Goal: Communication & Community: Answer question/provide support

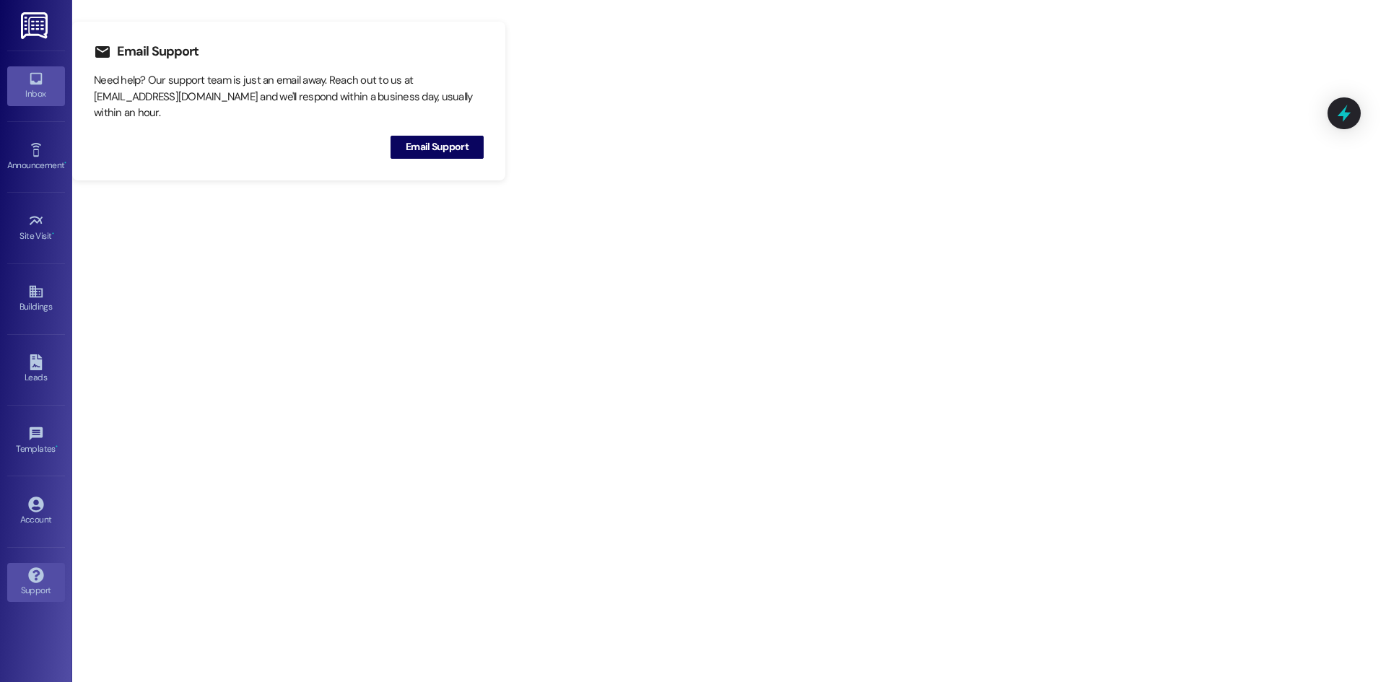
click at [25, 75] on link "Inbox" at bounding box center [36, 85] width 58 height 39
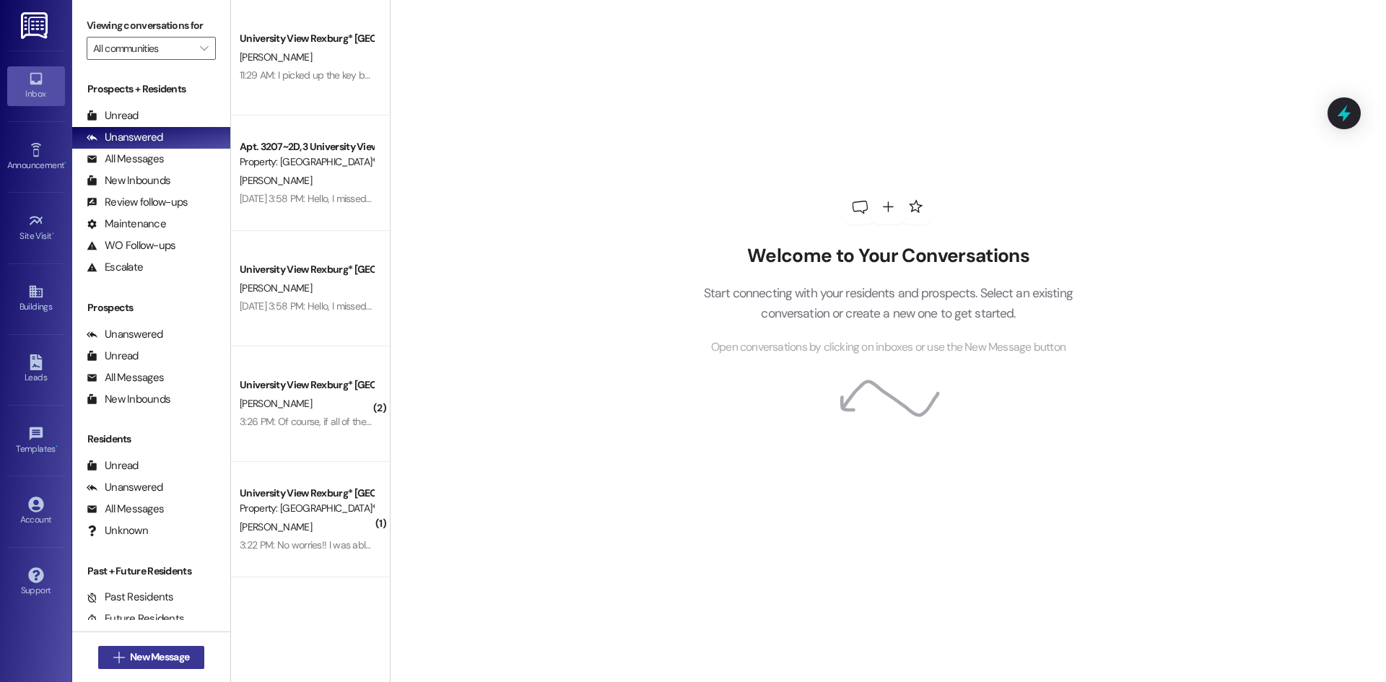
click at [183, 649] on button " New Message" at bounding box center [151, 657] width 107 height 23
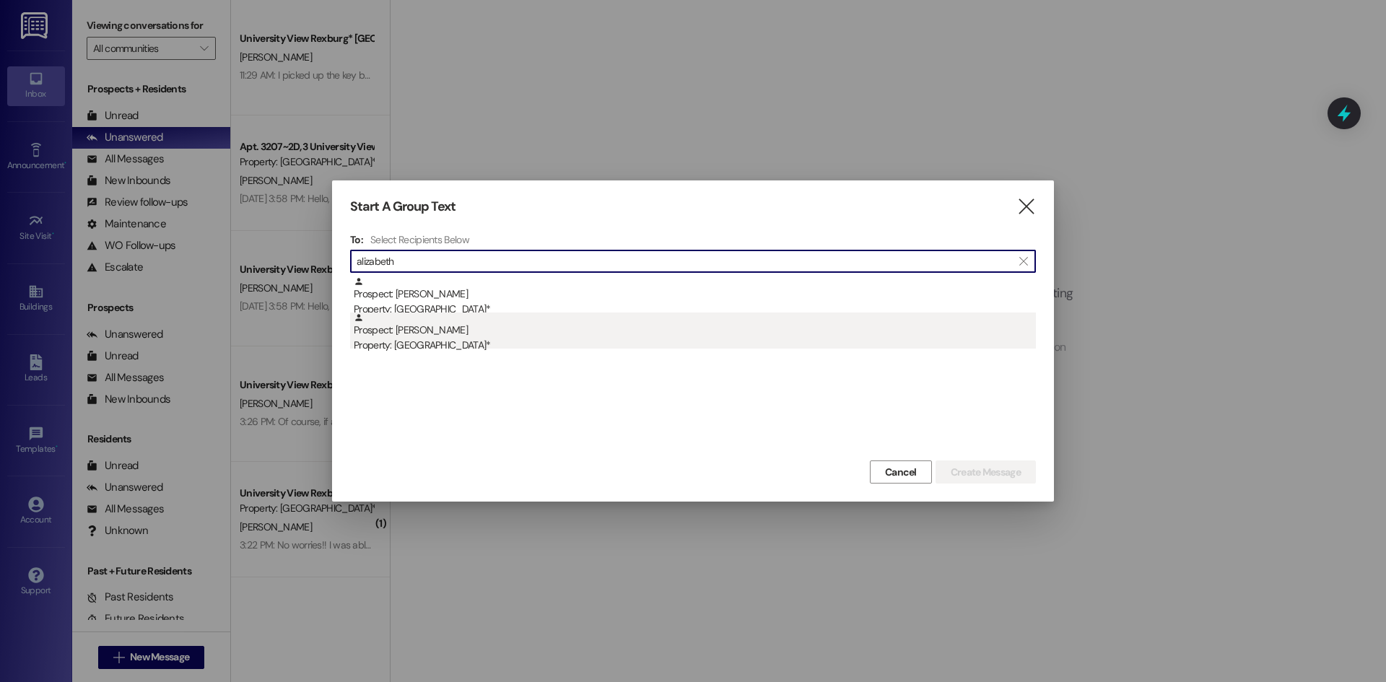
type input "alizabeth"
click at [488, 346] on div "Property: [GEOGRAPHIC_DATA]*" at bounding box center [695, 345] width 682 height 15
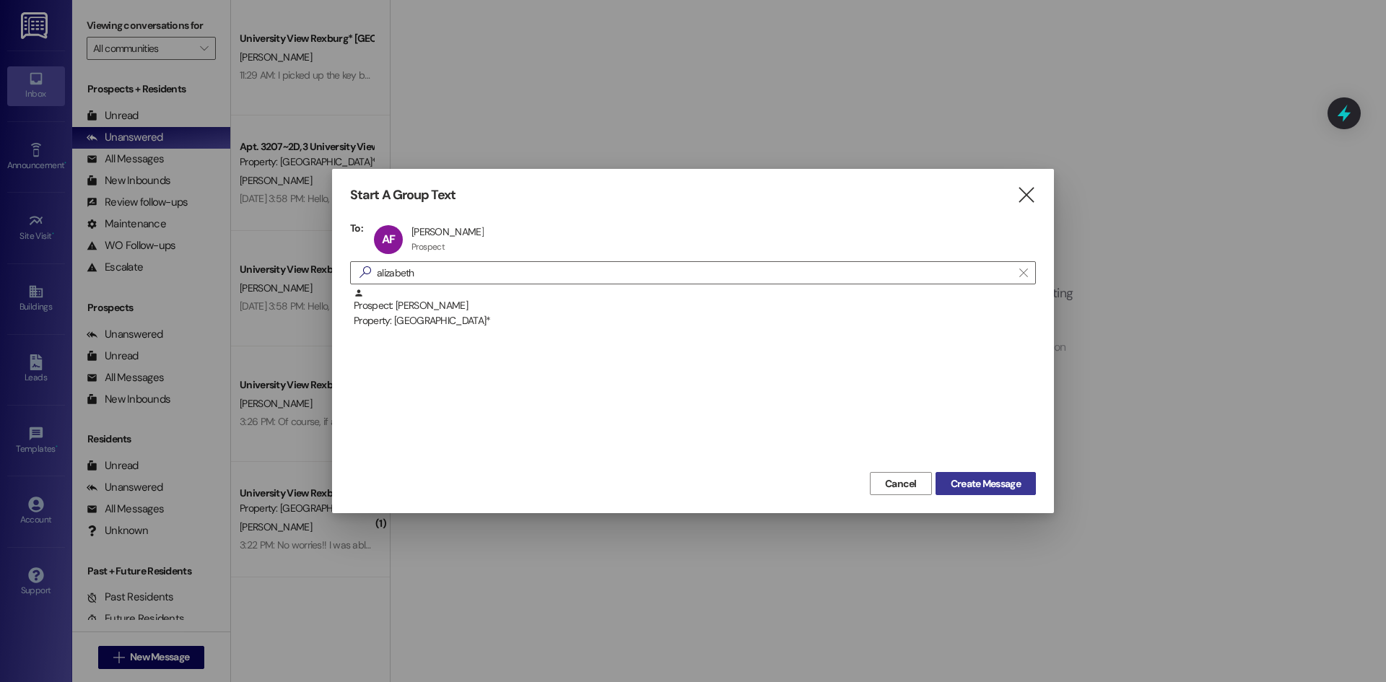
click at [975, 483] on span "Create Message" at bounding box center [985, 483] width 70 height 15
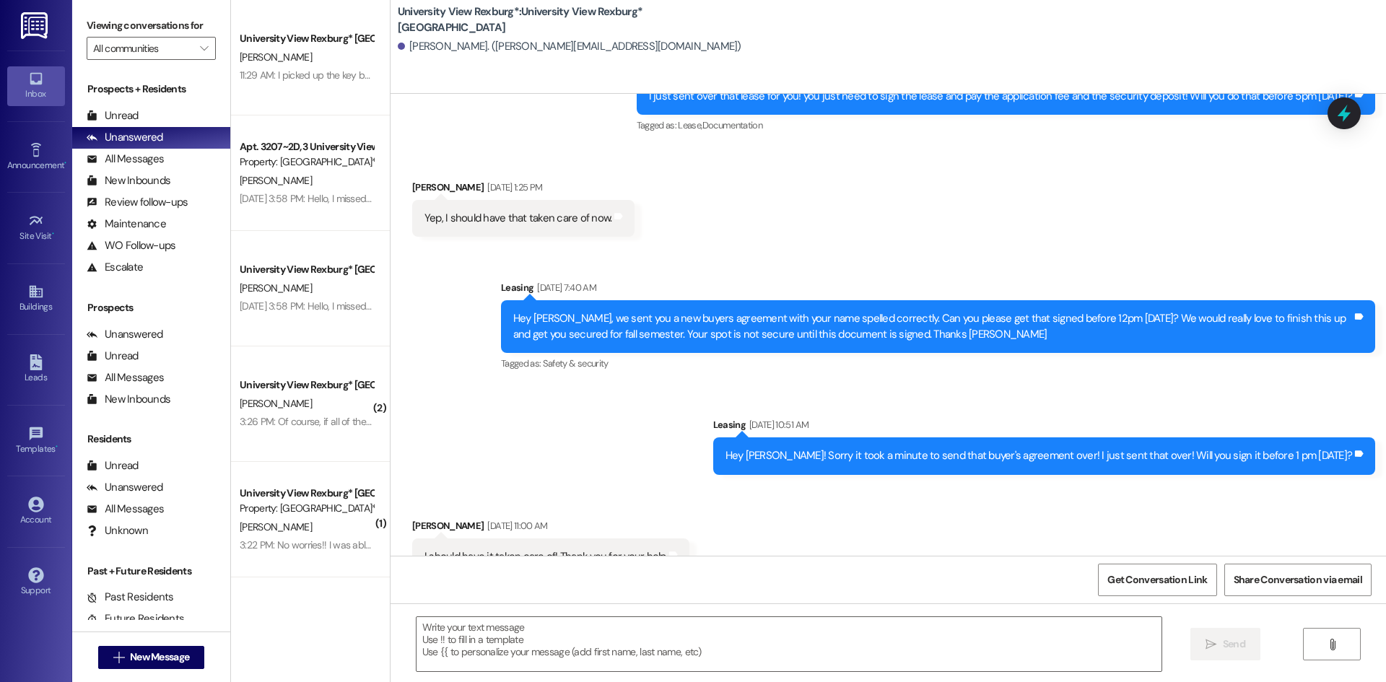
scroll to position [882, 0]
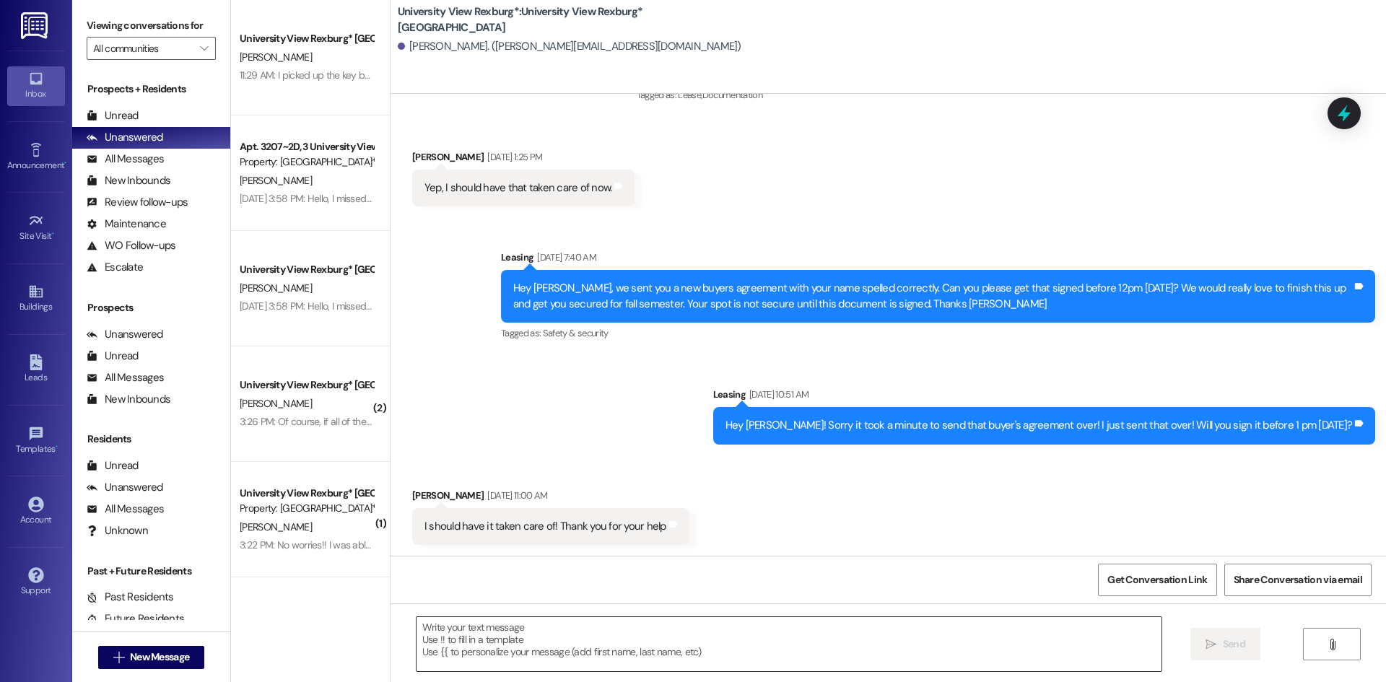
click at [833, 629] on textarea at bounding box center [788, 644] width 745 height 54
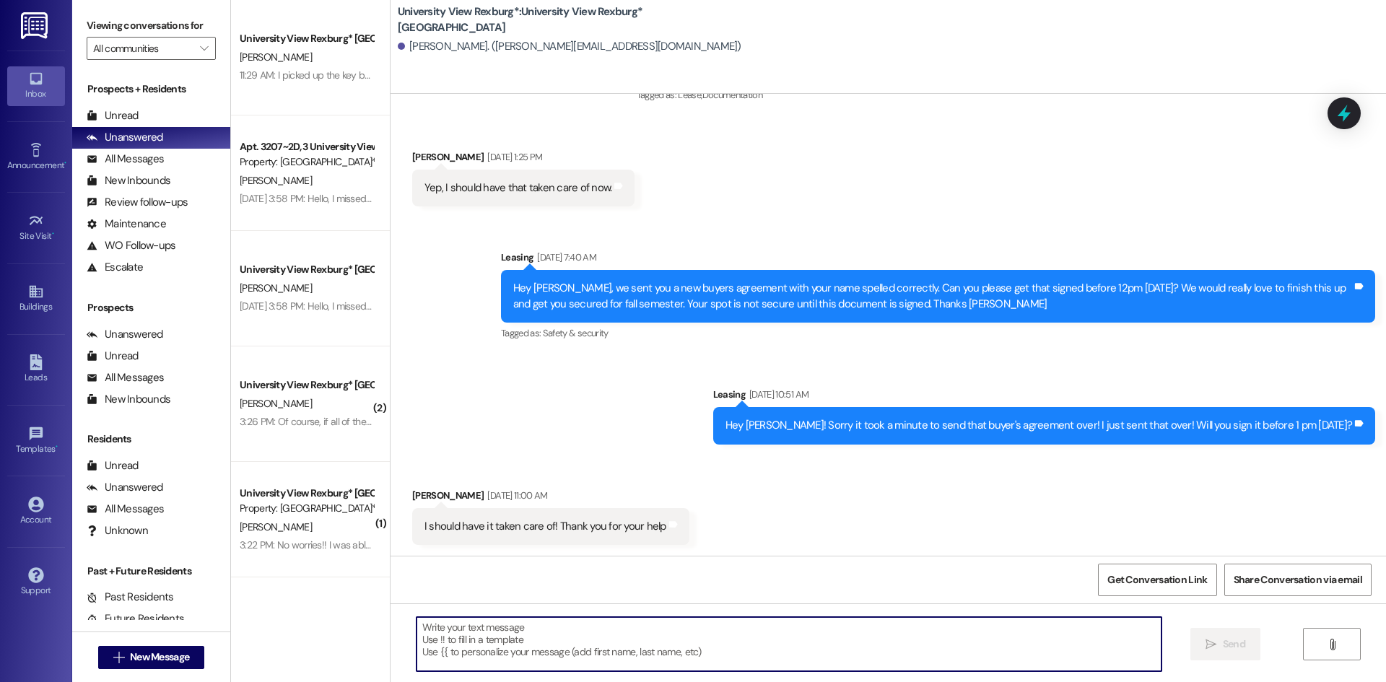
paste textarea "1) Street parking on the road right next to us (U-Permits): [URL][DOMAIN_NAME] …"
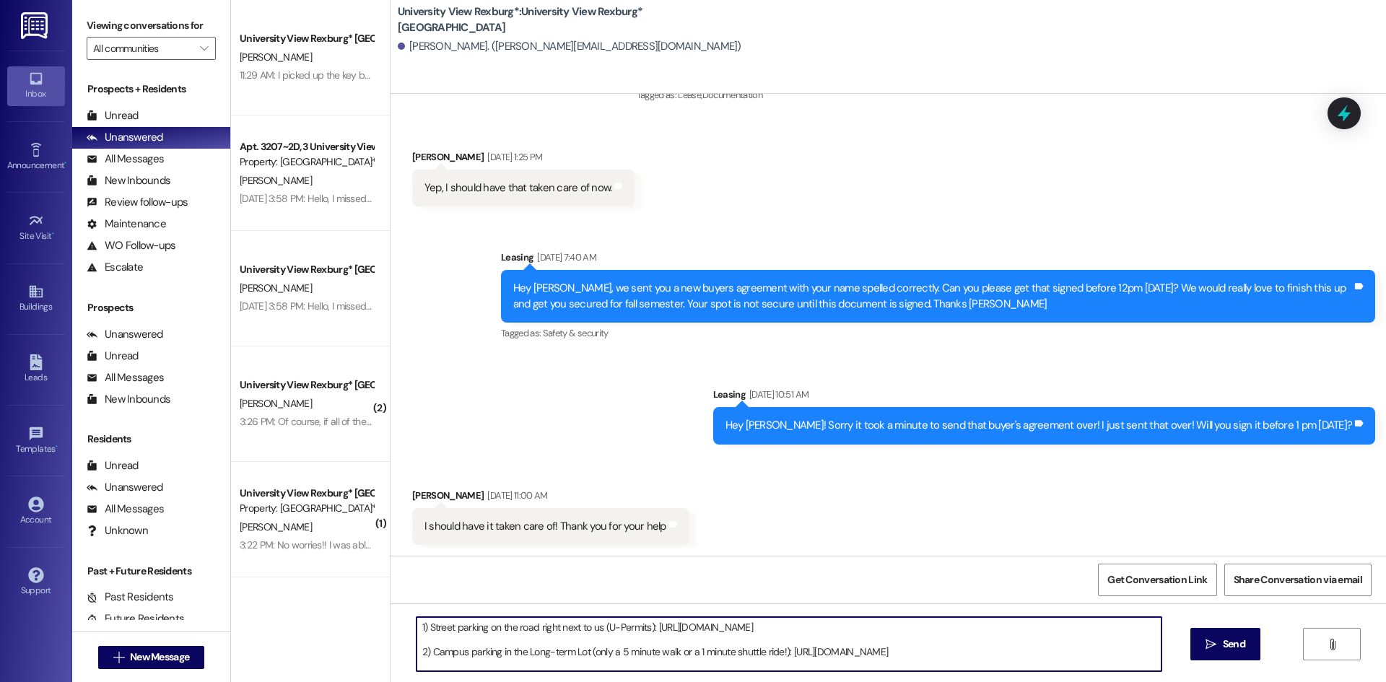
scroll to position [37, 0]
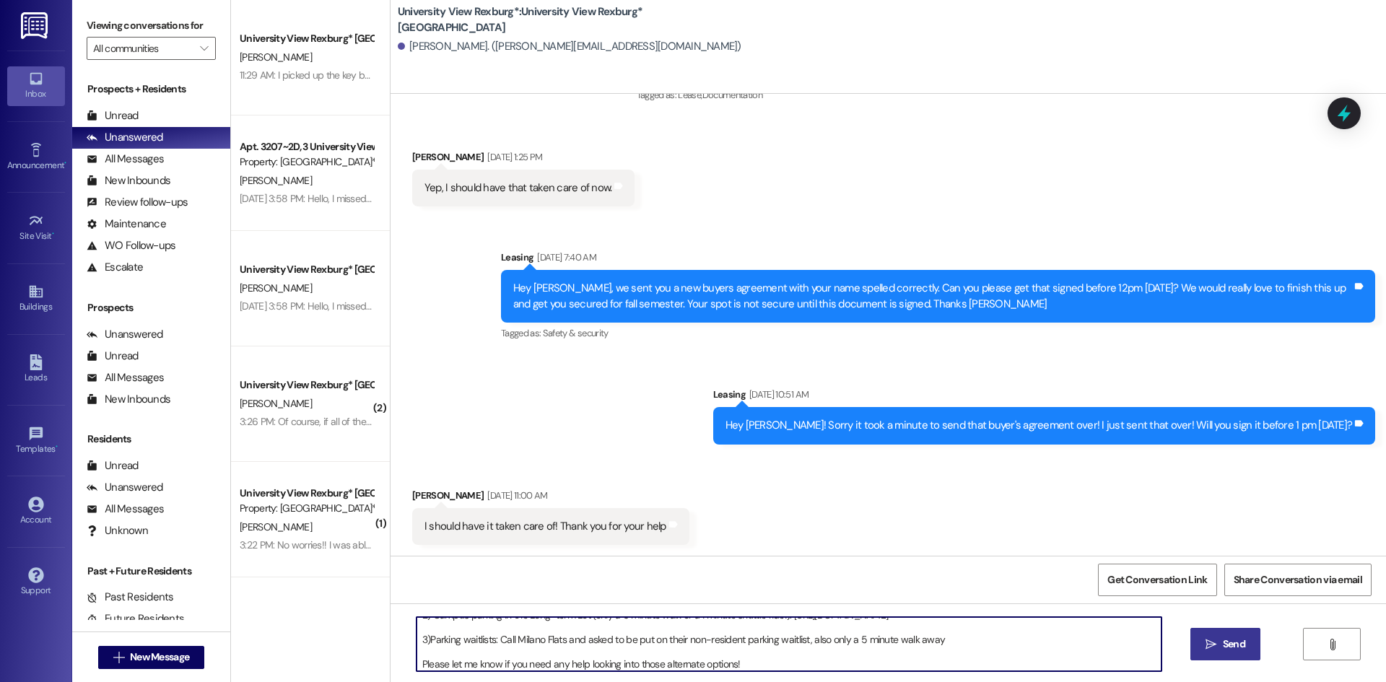
type textarea "1) Street parking on the road right next to us (U-Permits): [URL][DOMAIN_NAME] …"
click at [1220, 641] on span "Send" at bounding box center [1234, 643] width 28 height 15
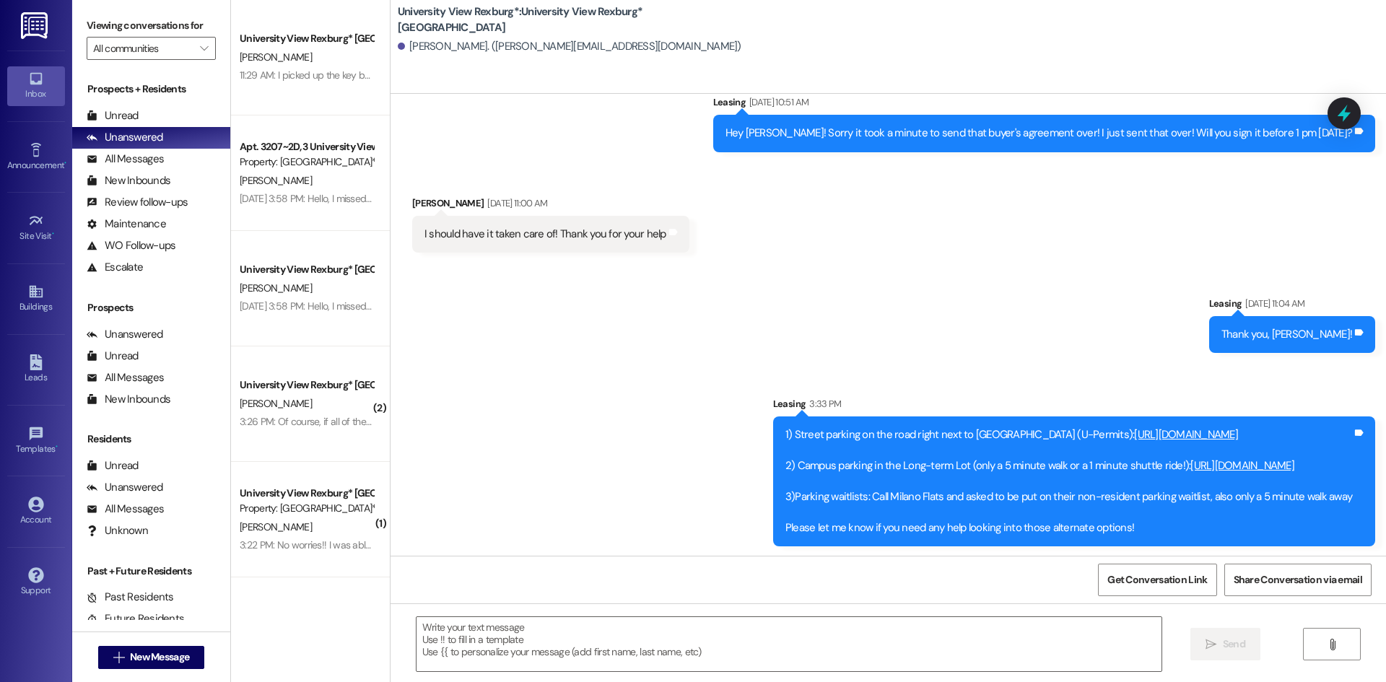
scroll to position [1176, 0]
